Goal: Book appointment/travel/reservation

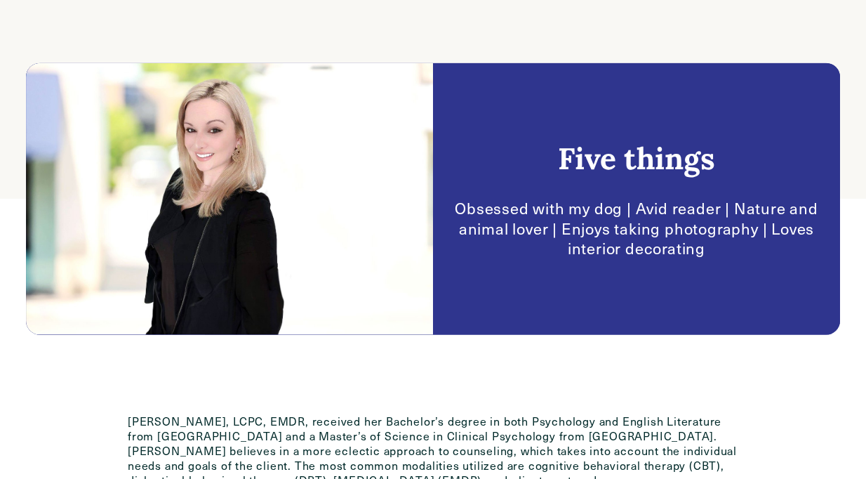
scroll to position [787, 0]
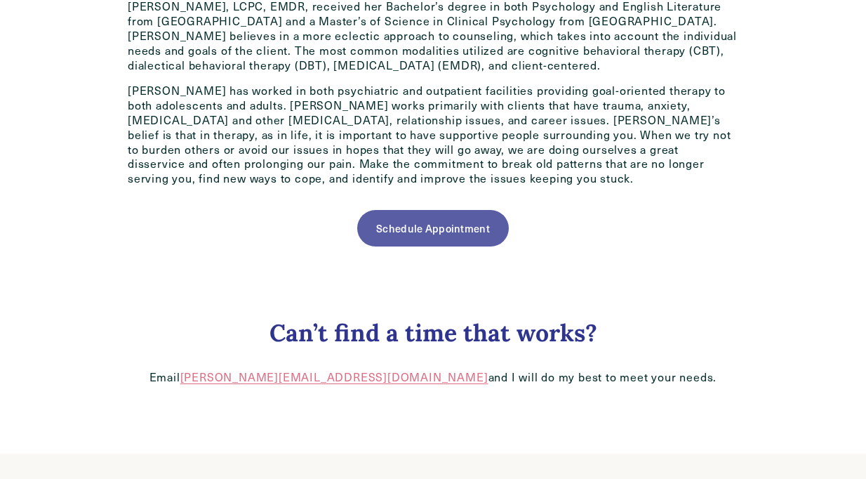
click at [416, 218] on link "Schedule Appointment" at bounding box center [432, 228] width 151 height 36
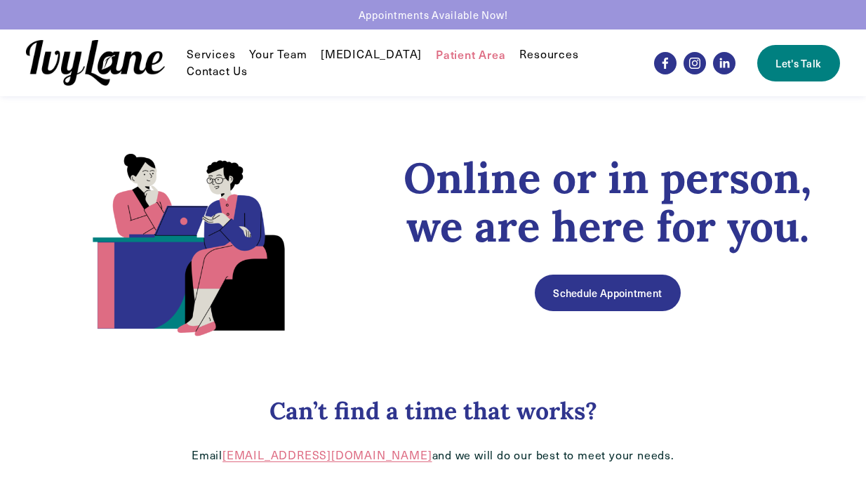
click at [612, 298] on link "Schedule Appointment" at bounding box center [608, 292] width 146 height 36
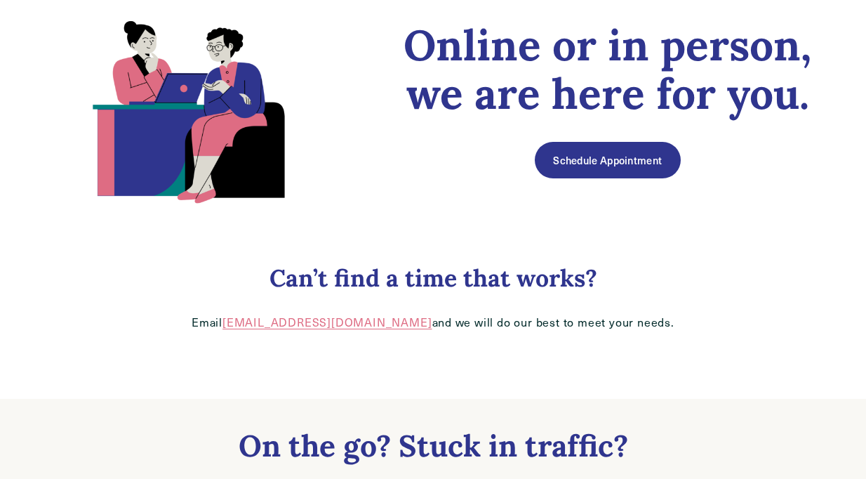
scroll to position [134, 0]
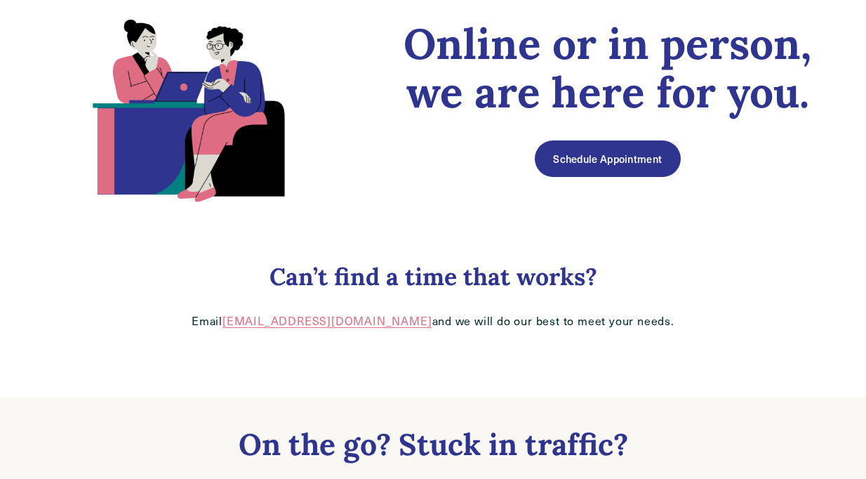
click at [345, 326] on link "hello@ivylanecounseling.com" at bounding box center [326, 320] width 209 height 15
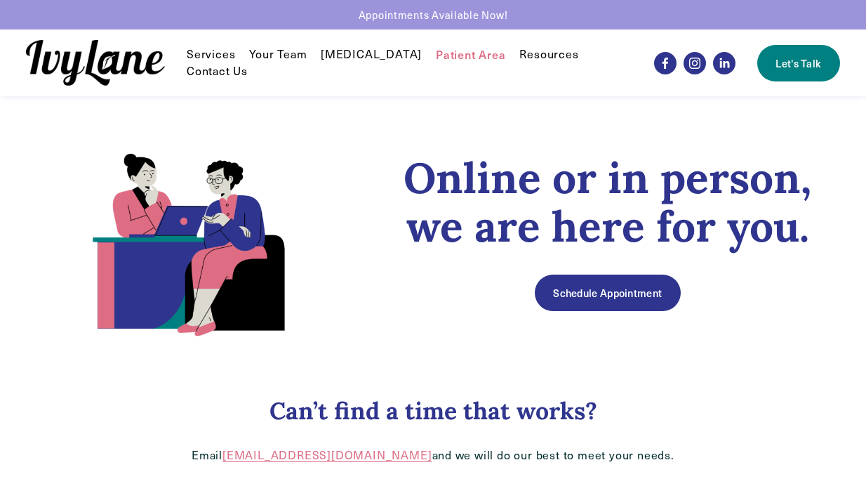
click at [257, 63] on link "Your Team" at bounding box center [278, 54] width 58 height 17
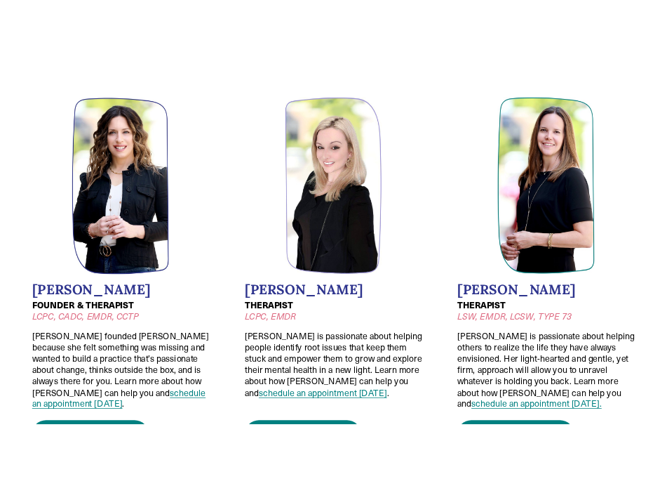
scroll to position [107, 0]
